Goal: Information Seeking & Learning: Learn about a topic

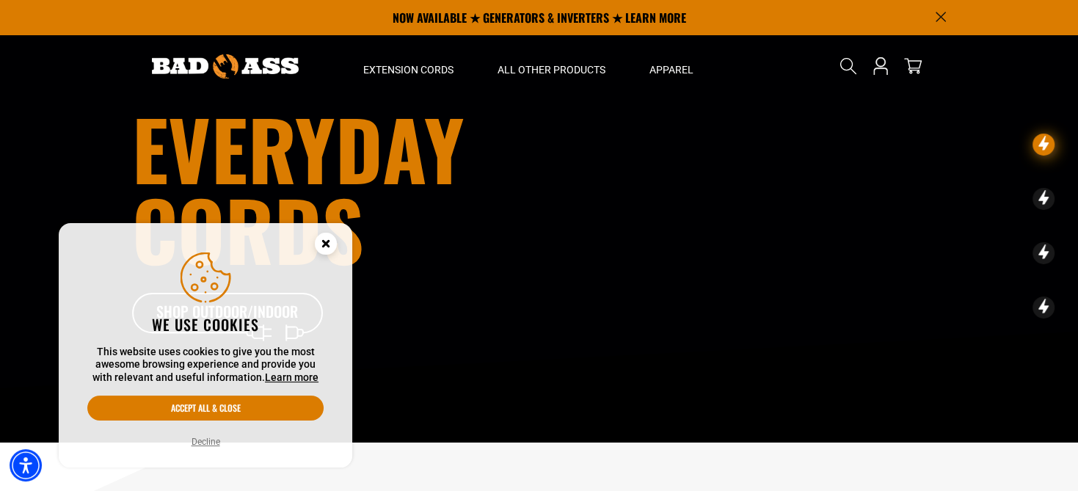
click at [334, 242] on circle "Cookie Consent" at bounding box center [326, 244] width 22 height 22
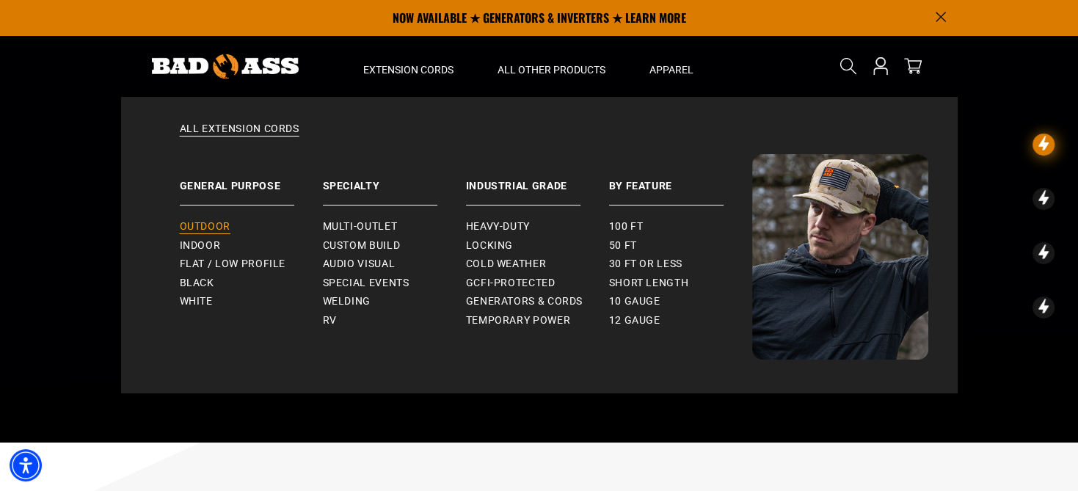
click at [227, 222] on span "Outdoor" at bounding box center [205, 226] width 51 height 13
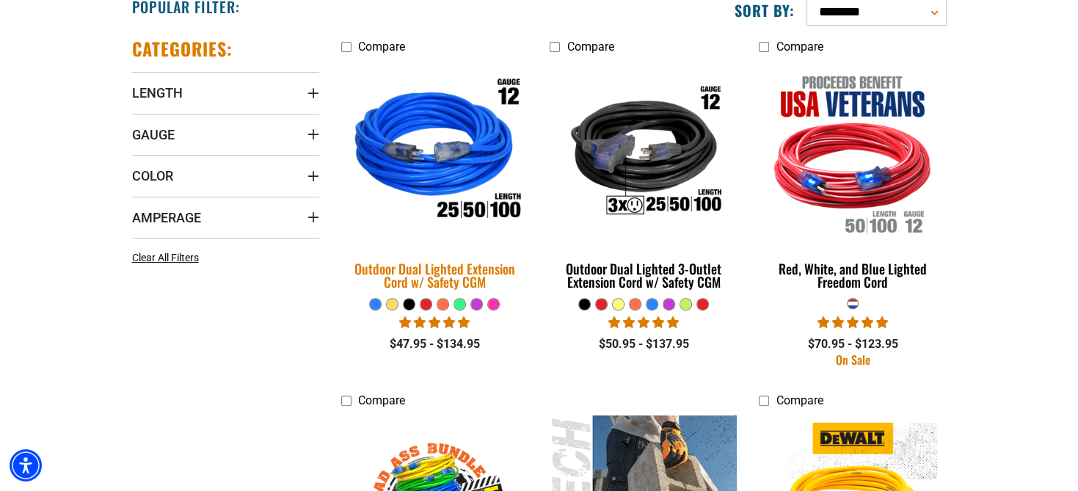
scroll to position [386, 0]
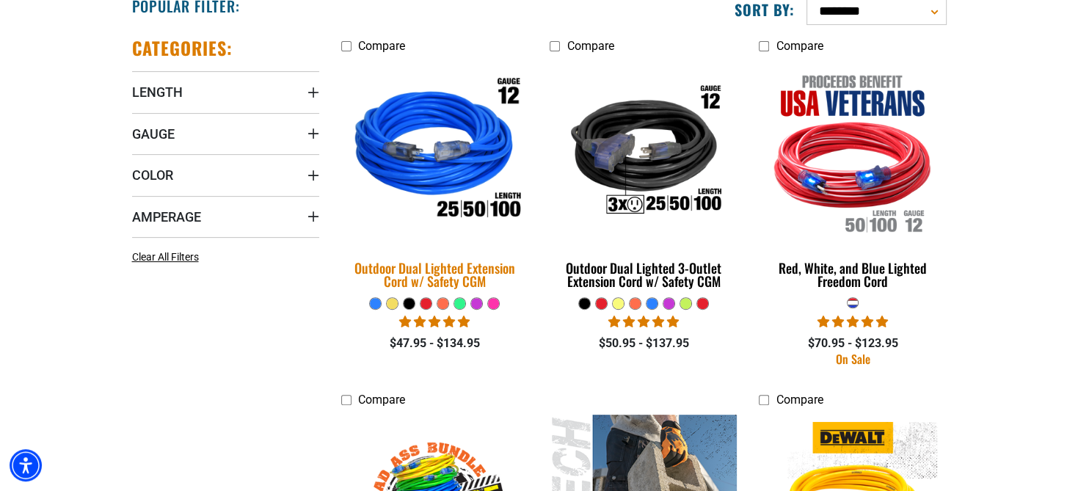
click at [511, 205] on img at bounding box center [434, 152] width 205 height 188
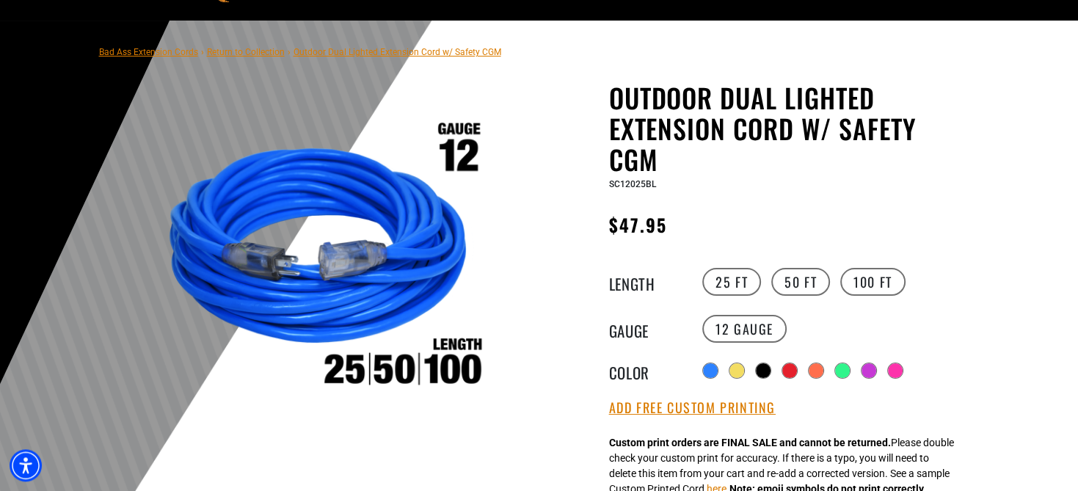
scroll to position [76, 0]
click at [864, 281] on label "100 FT" at bounding box center [872, 282] width 65 height 28
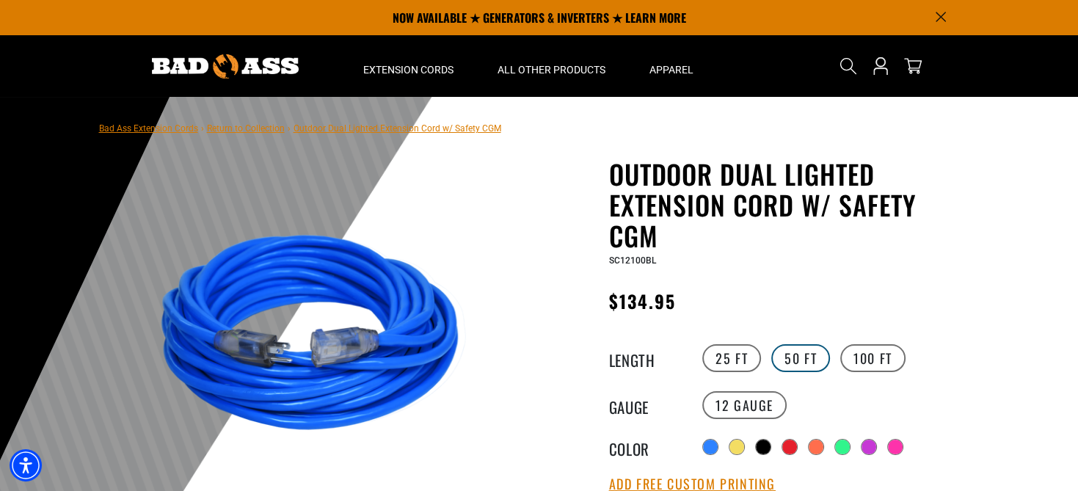
click at [798, 351] on label "50 FT" at bounding box center [800, 358] width 59 height 28
click at [739, 354] on label "25 FT" at bounding box center [731, 358] width 59 height 28
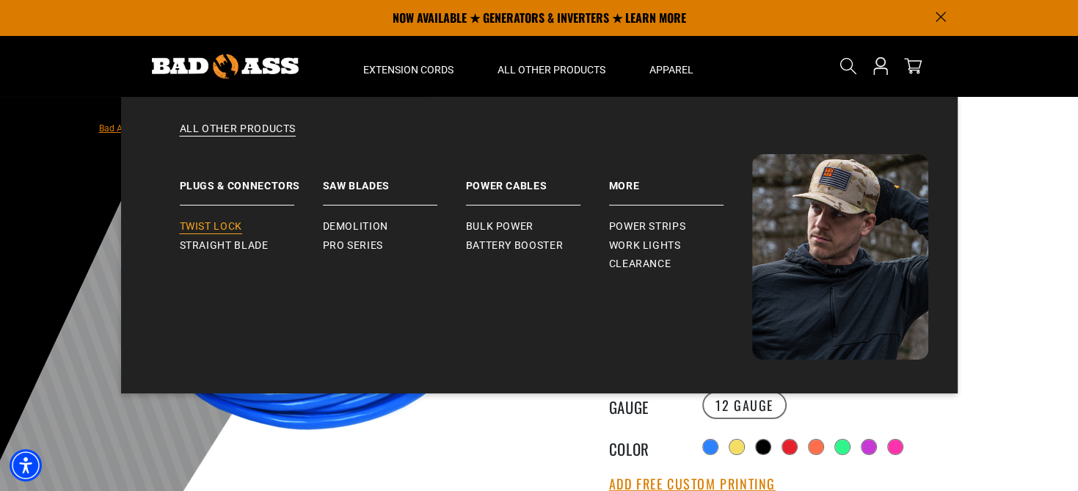
click at [230, 224] on span "Twist Lock" at bounding box center [211, 226] width 62 height 13
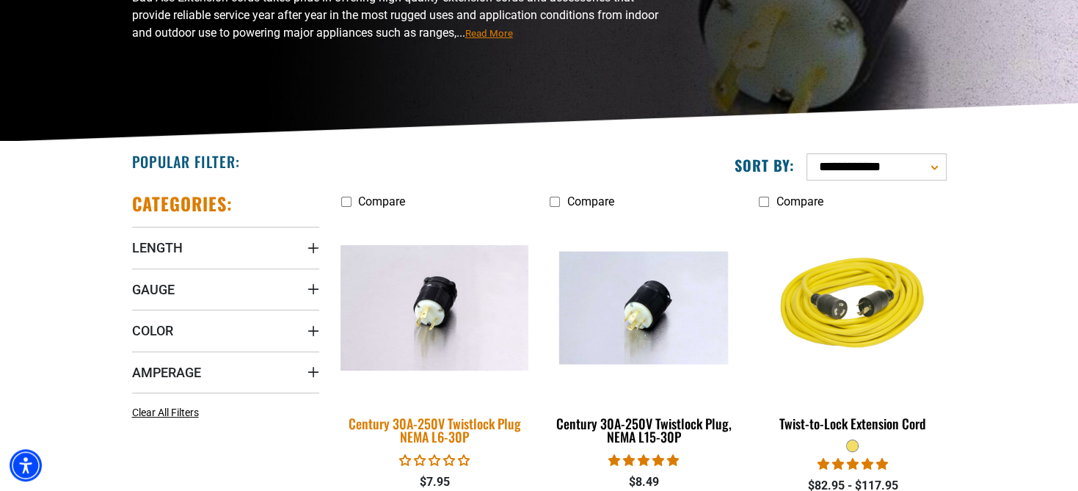
scroll to position [231, 0]
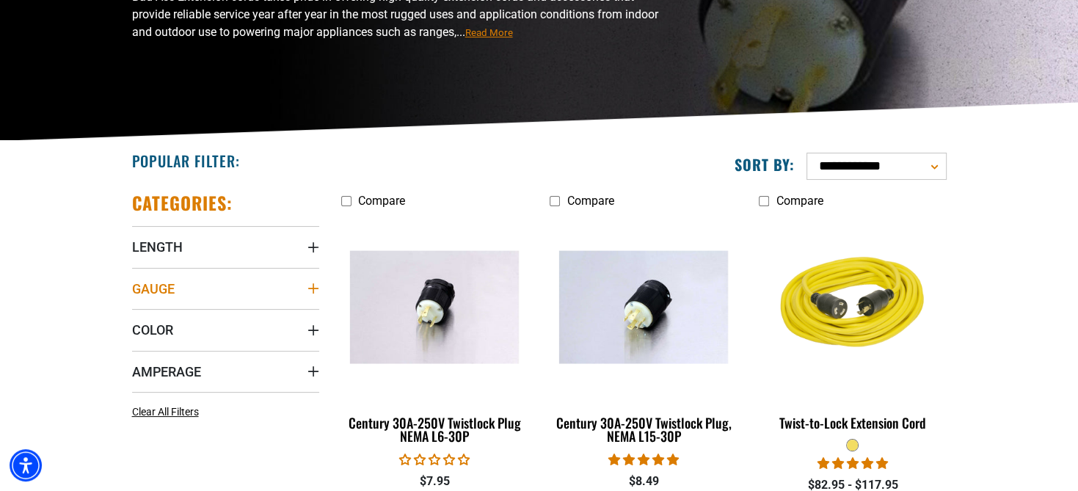
click at [269, 288] on summary "Gauge" at bounding box center [225, 288] width 187 height 41
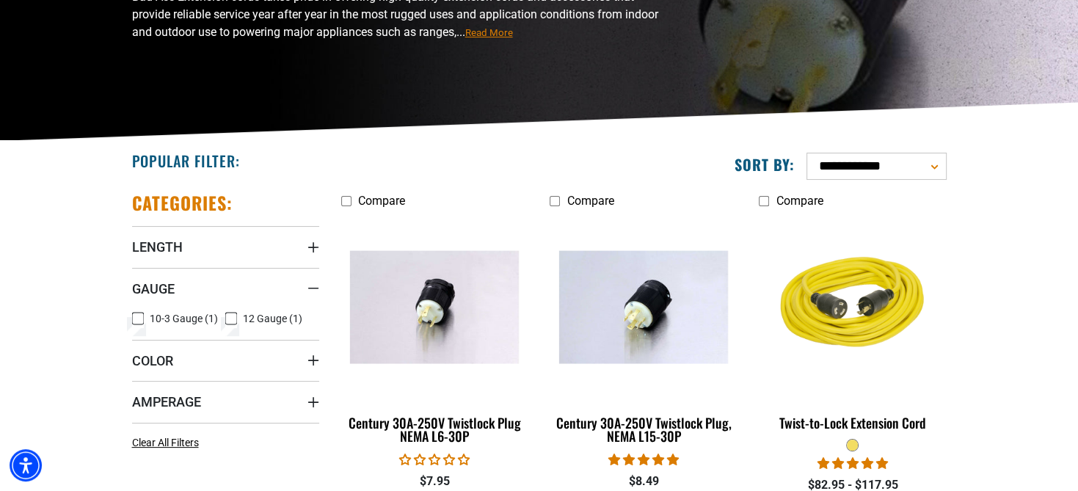
click at [141, 315] on icon at bounding box center [138, 318] width 12 height 19
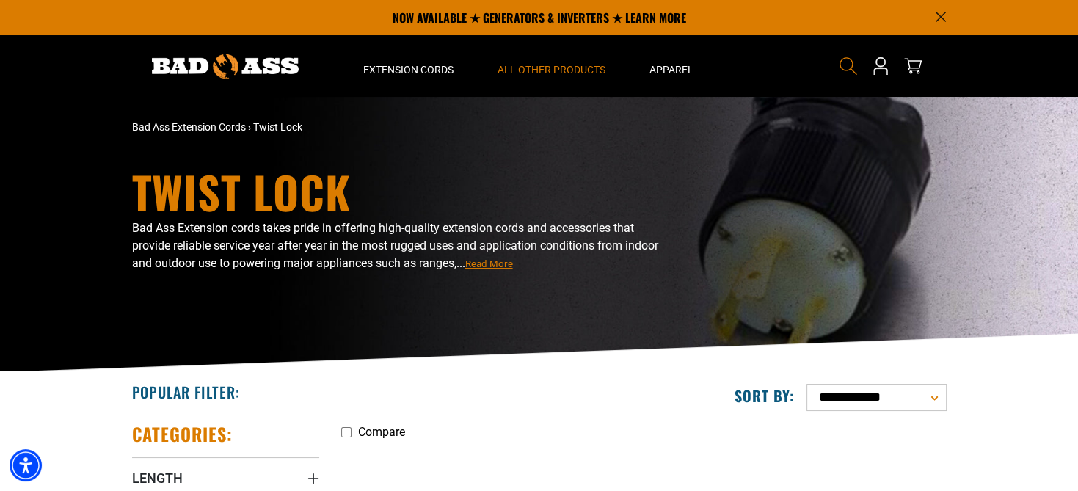
click at [848, 63] on icon "Search" at bounding box center [848, 65] width 19 height 19
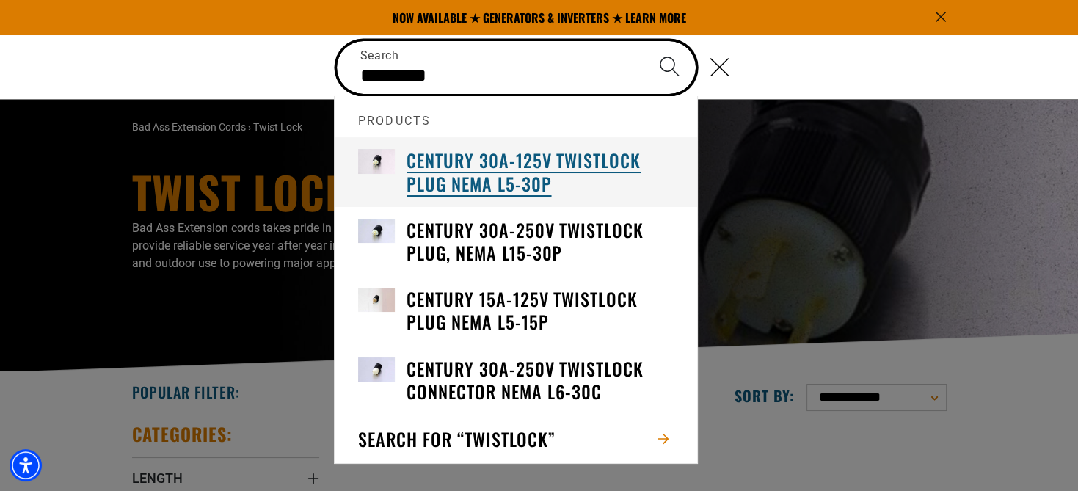
type input "*********"
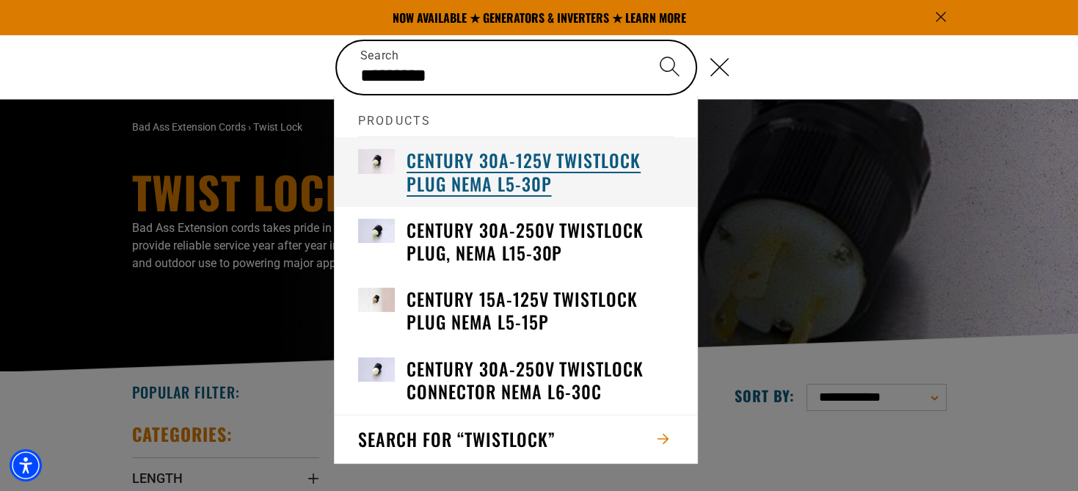
click at [511, 177] on h3 "Century 30A-125V Twistlock Plug NEMA L5-30P" at bounding box center [539, 171] width 267 height 45
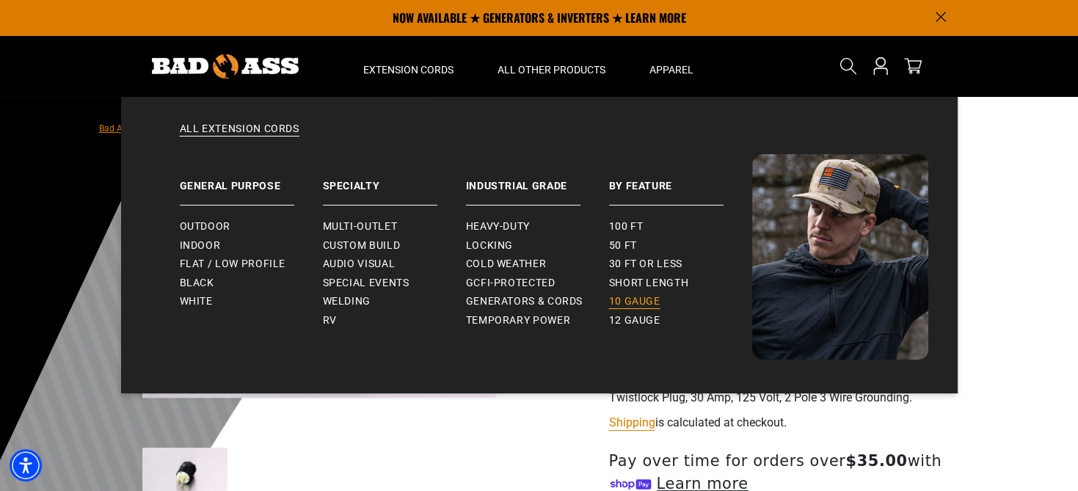
click at [625, 304] on span "10 gauge" at bounding box center [634, 301] width 51 height 13
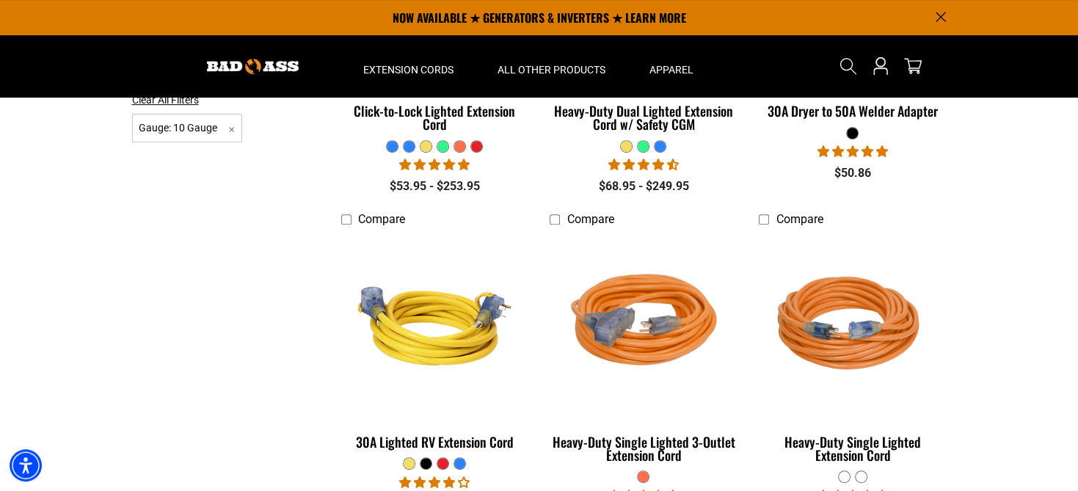
scroll to position [542, 0]
